Goal: Check status: Check status

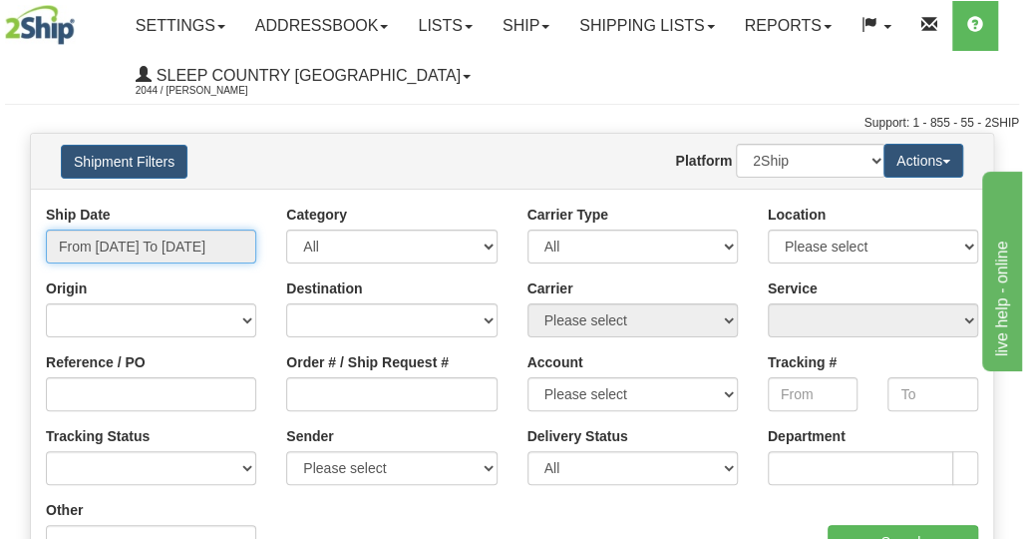
click at [146, 245] on input "From 09/30/2025 To 10/01/2025" at bounding box center [151, 246] width 210 height 34
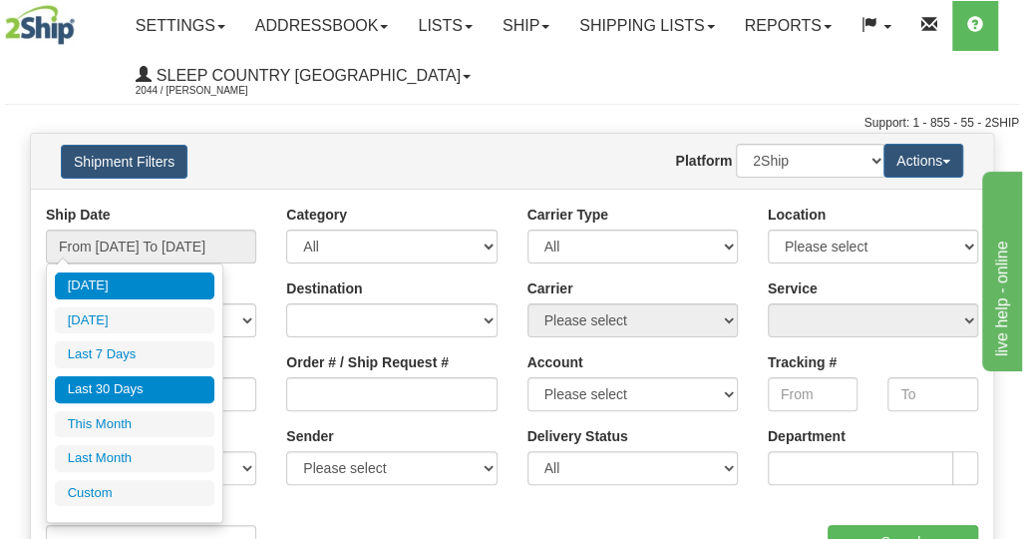
click at [112, 378] on li "Last 30 Days" at bounding box center [135, 389] width 160 height 27
type input "From 09/02/2025 To 10/01/2025"
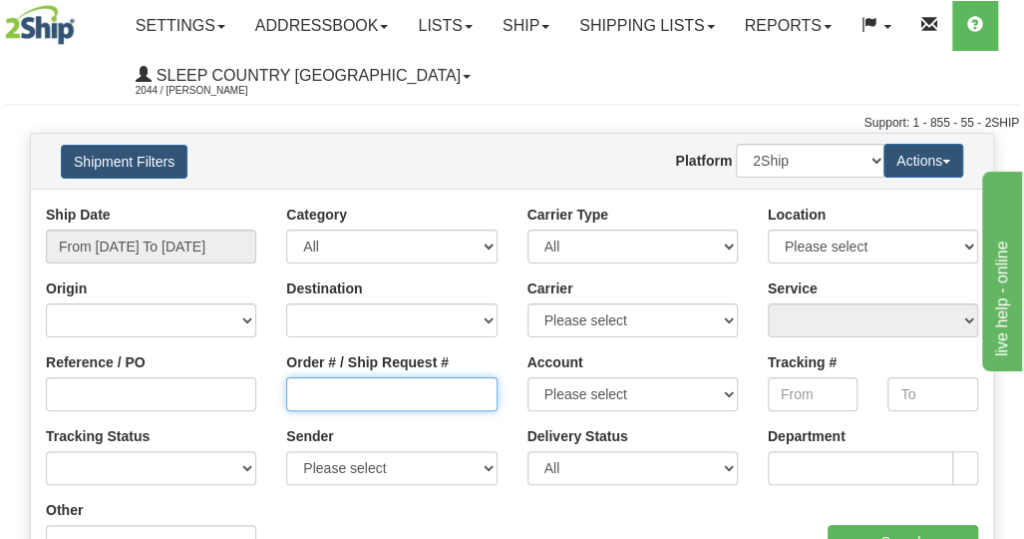
click at [332, 407] on input "Order # / Ship Request #" at bounding box center [391, 394] width 210 height 34
paste input "9002I119877"
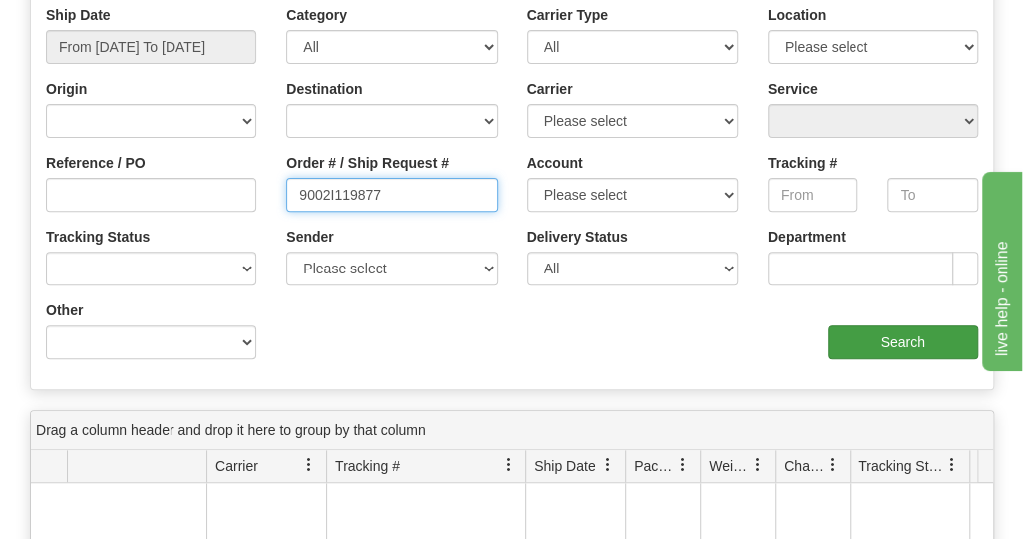
type input "9002I119877"
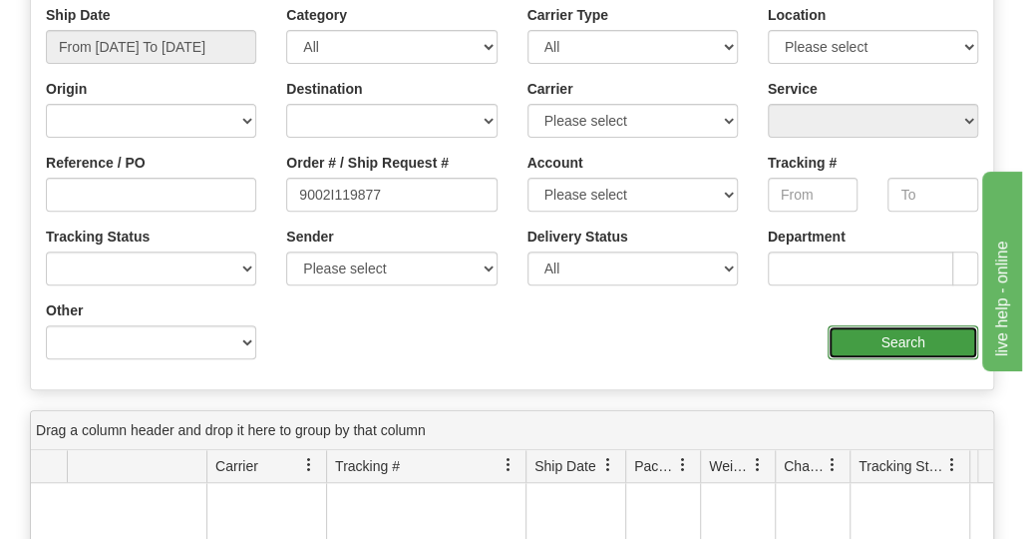
click at [895, 342] on input "Search" at bounding box center [903, 342] width 151 height 34
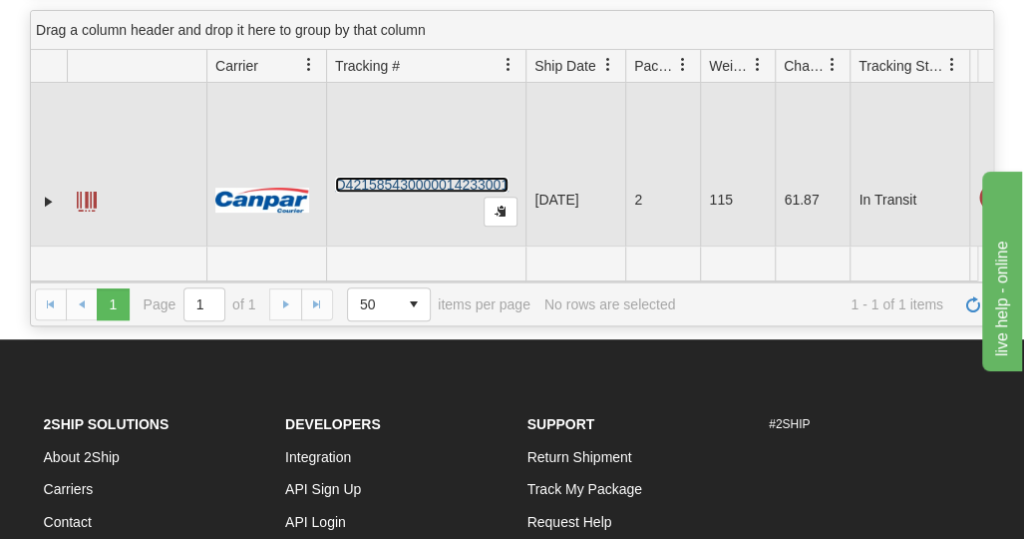
click at [429, 193] on link "D421585430000014233001" at bounding box center [422, 185] width 174 height 16
